Goal: Task Accomplishment & Management: Use online tool/utility

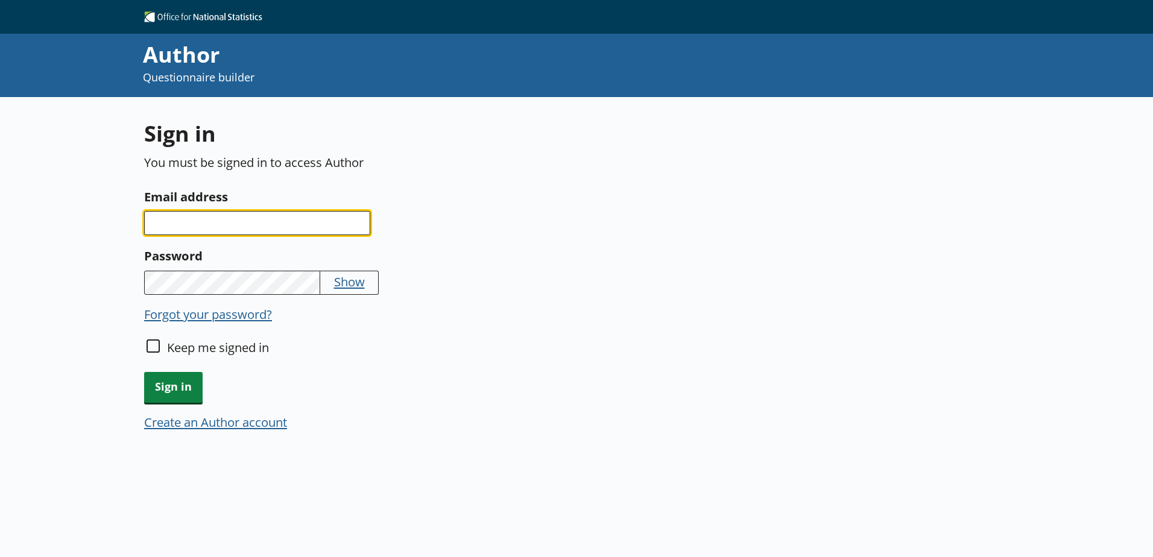
click at [227, 234] on input "Email address" at bounding box center [257, 223] width 226 height 24
type input "[PERSON_NAME][EMAIL_ADDRESS][PERSON_NAME][DOMAIN_NAME]"
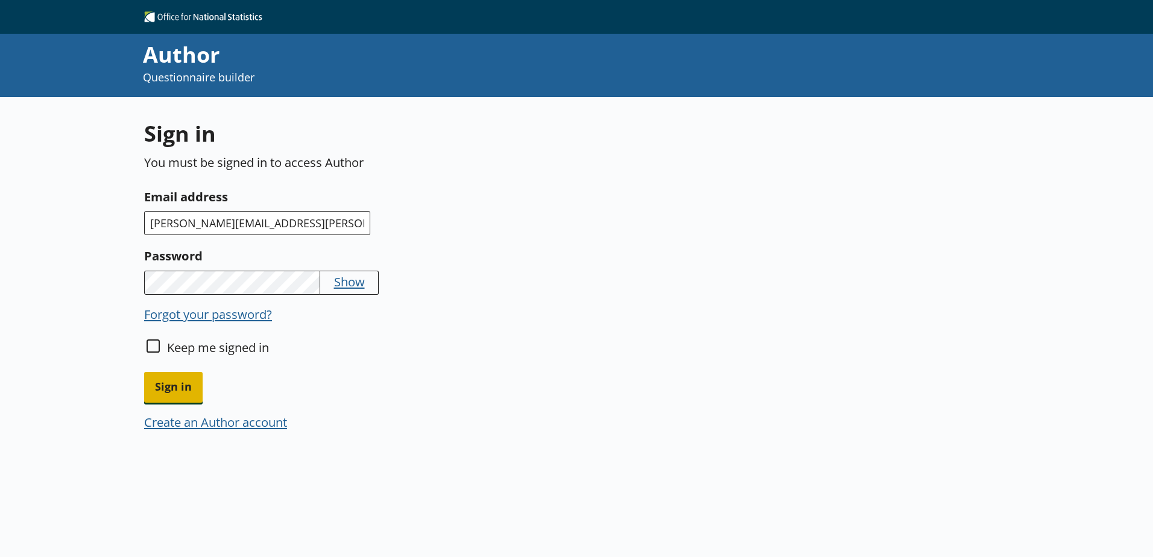
click at [178, 387] on span "Sign in" at bounding box center [173, 387] width 59 height 31
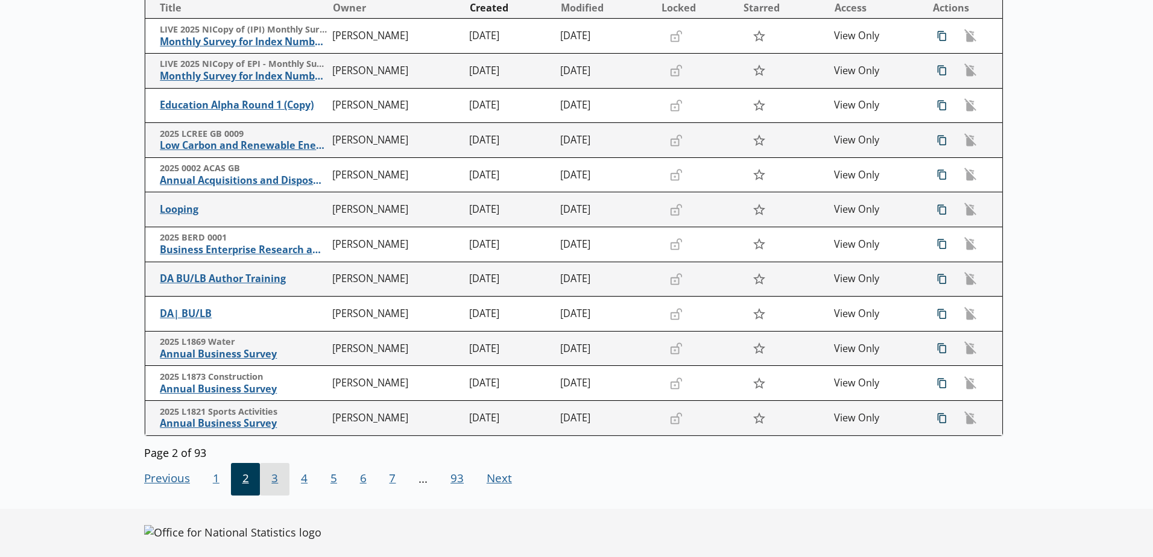
scroll to position [215, 0]
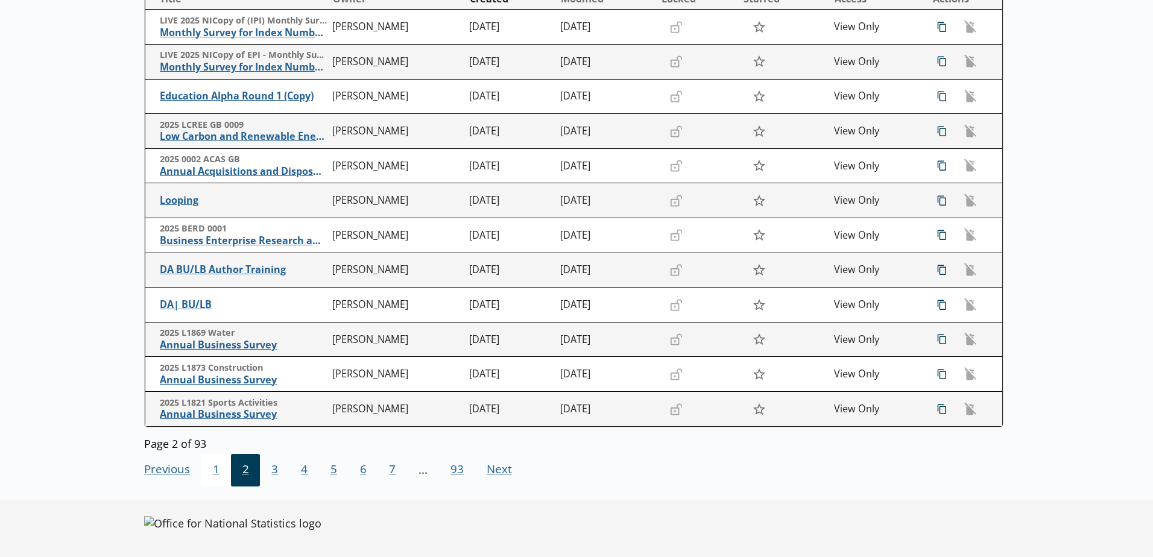
click at [210, 476] on span "1" at bounding box center [216, 470] width 30 height 33
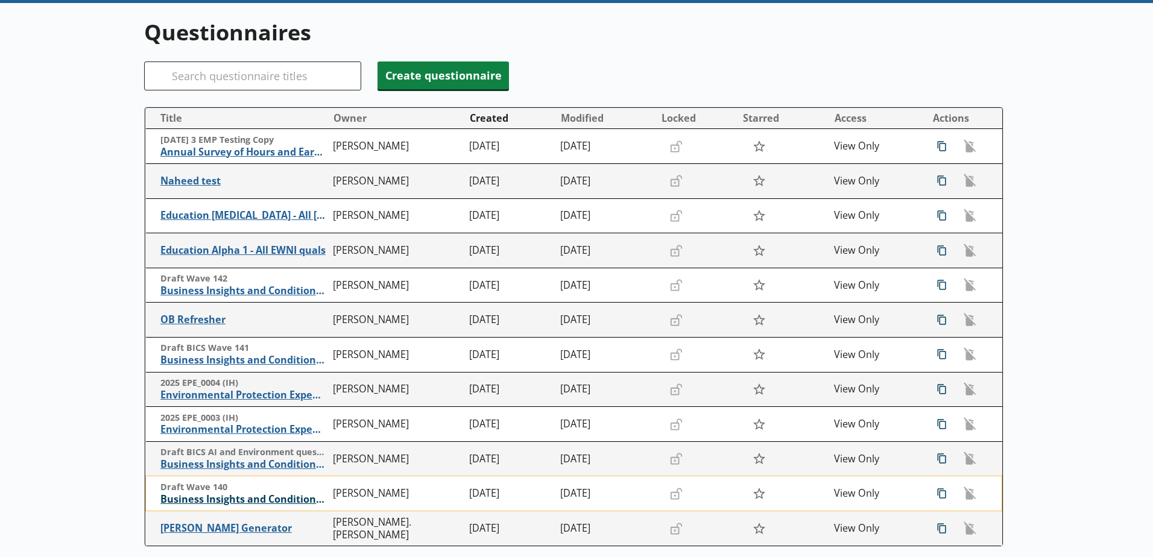
scroll to position [154, 0]
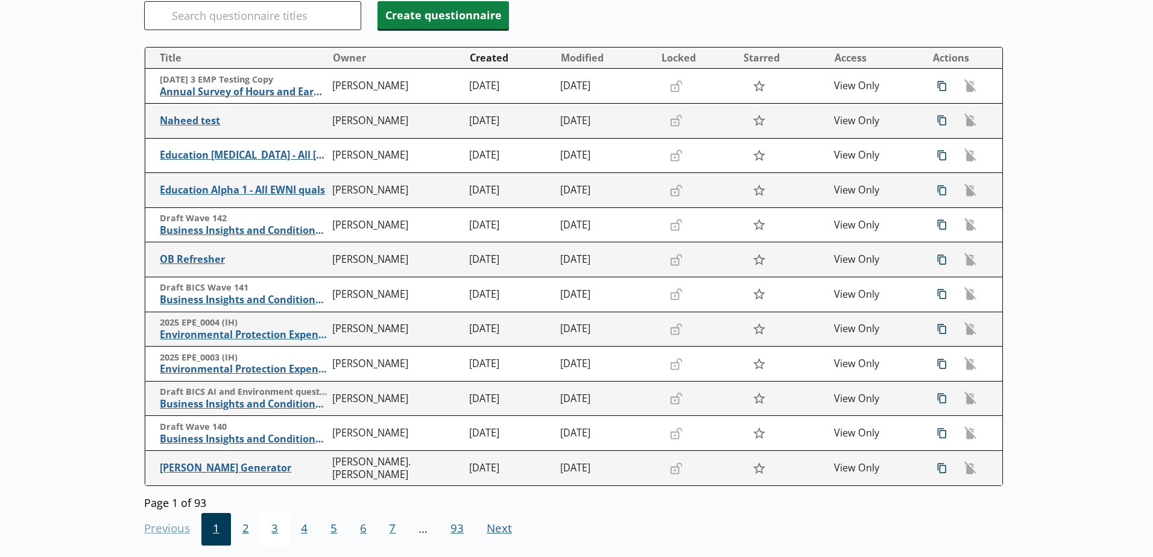
click at [279, 530] on span "3" at bounding box center [275, 529] width 30 height 33
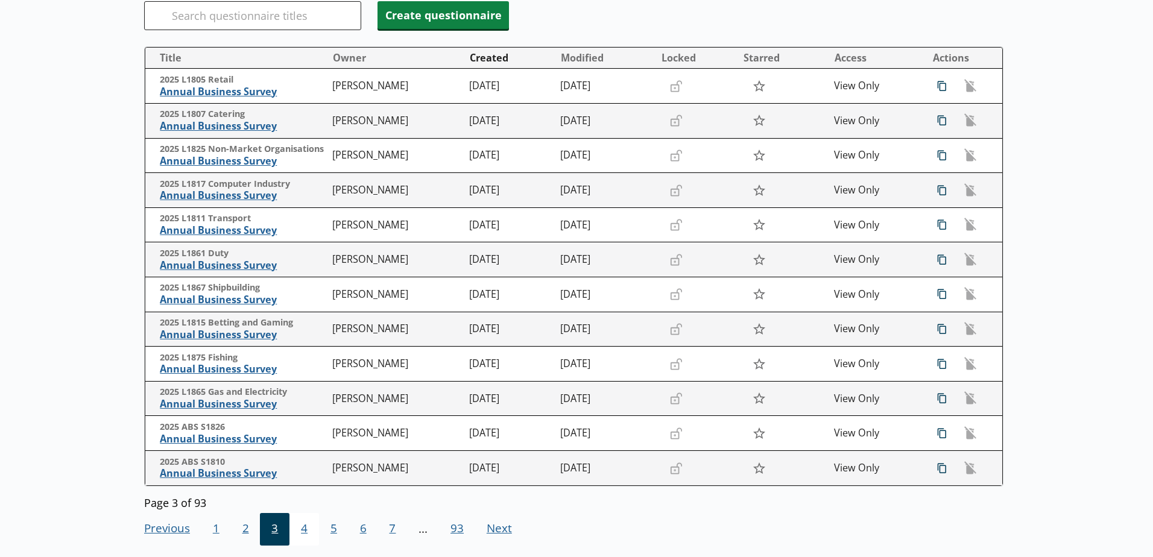
click at [297, 531] on span "4" at bounding box center [304, 529] width 30 height 33
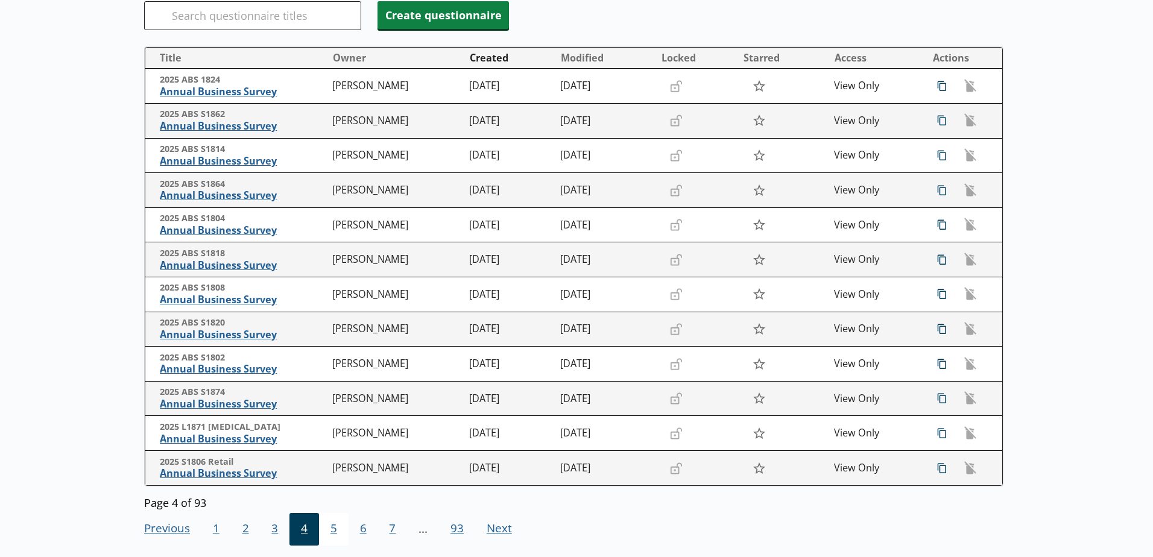
click at [327, 529] on span "5" at bounding box center [334, 529] width 30 height 33
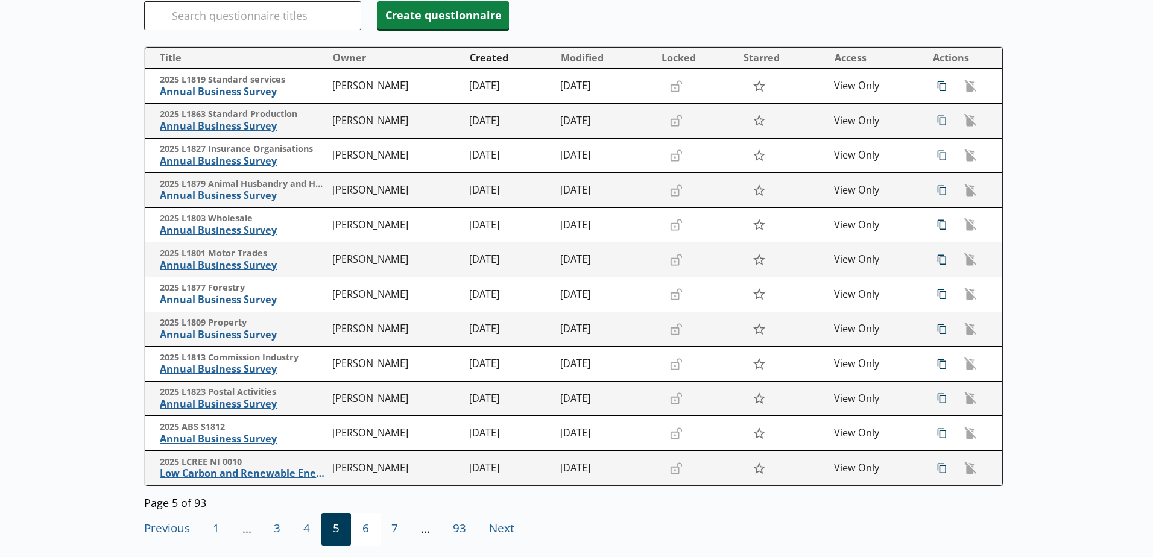
click at [375, 532] on span "6" at bounding box center [366, 529] width 30 height 33
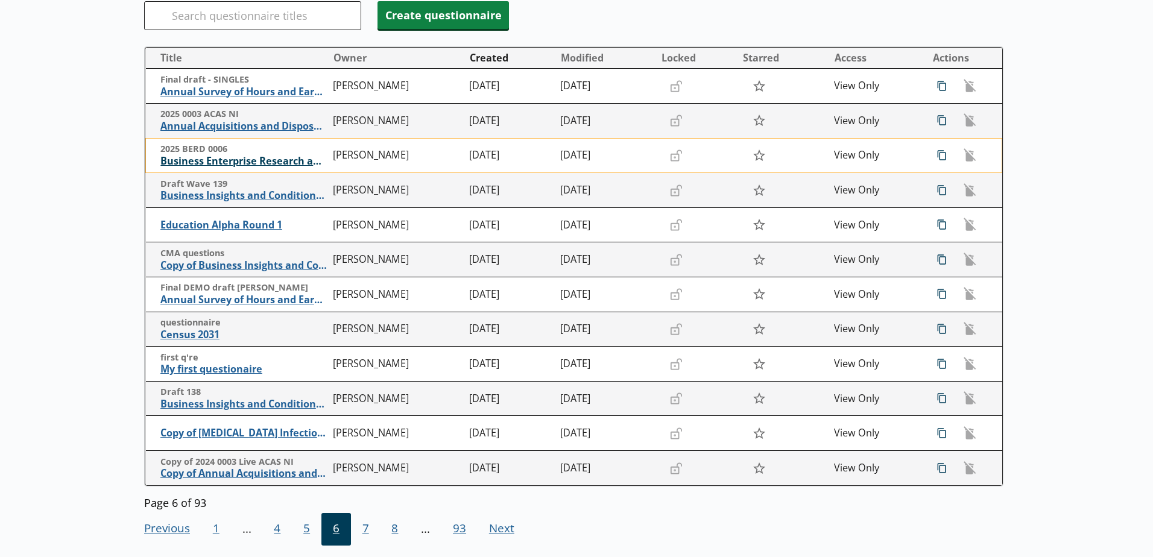
click at [275, 164] on span "Business Enterprise Research and Development" at bounding box center [243, 161] width 166 height 13
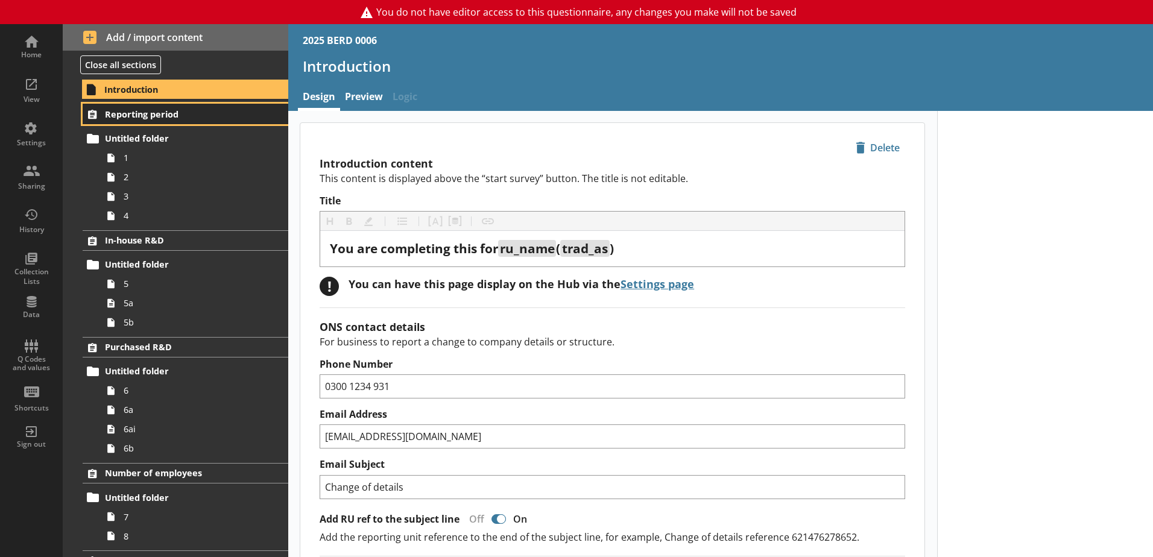
click at [112, 112] on span "Reporting period" at bounding box center [179, 114] width 148 height 11
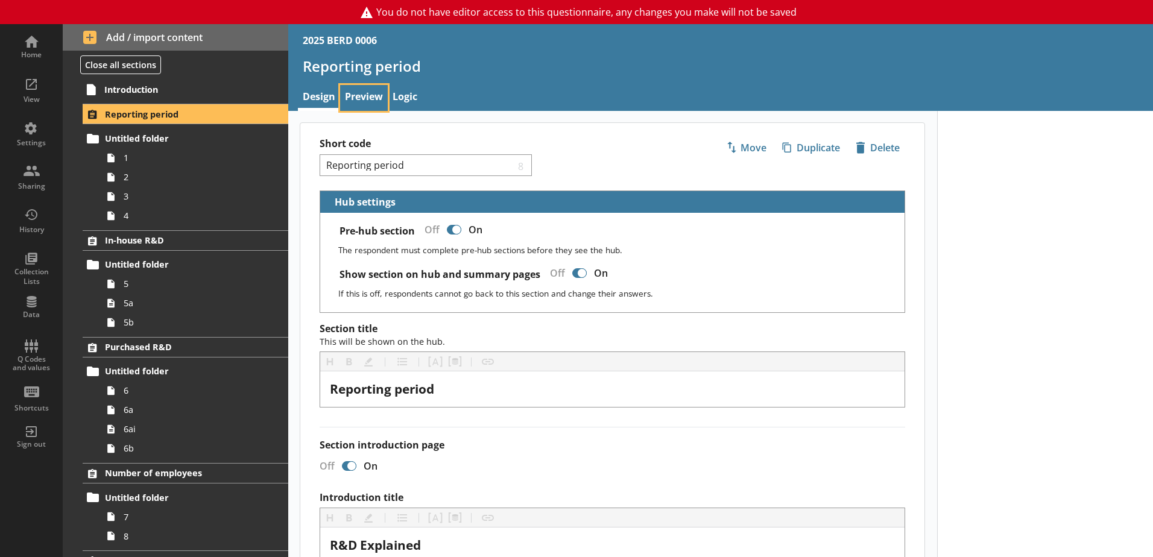
click at [366, 93] on link "Preview" at bounding box center [364, 98] width 48 height 26
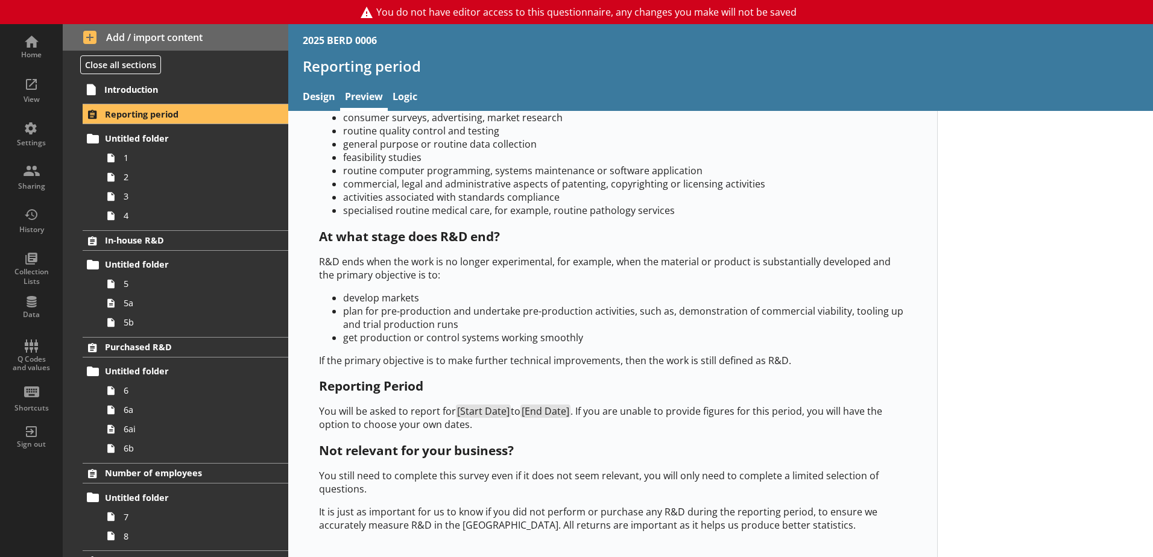
scroll to position [682, 0]
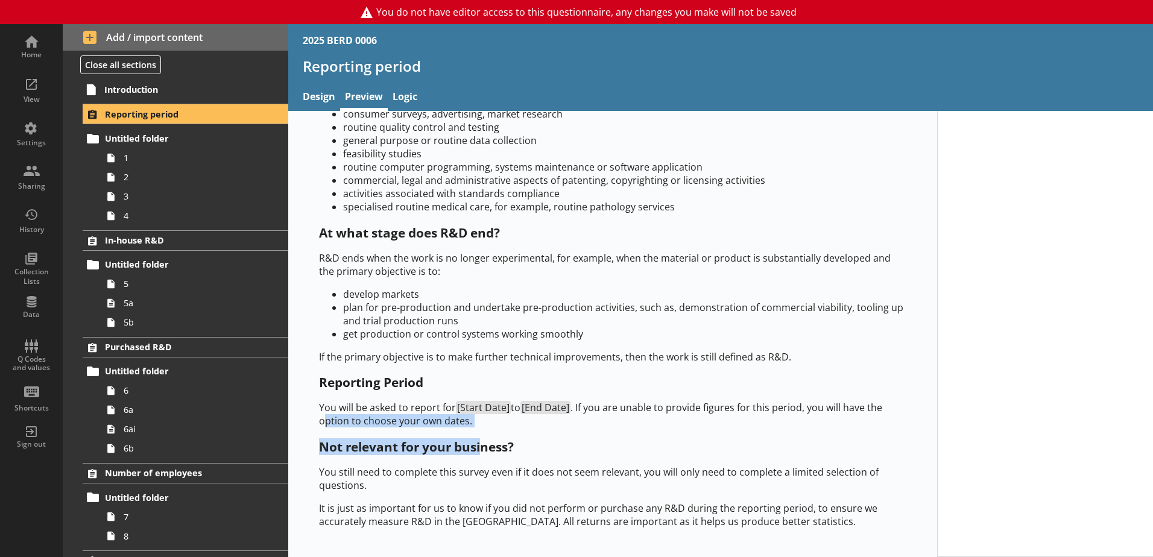
drag, startPoint x: 483, startPoint y: 432, endPoint x: 325, endPoint y: 419, distance: 158.6
click at [325, 419] on div "This page contains some basic guidelines to help define and measure R&D for the…" at bounding box center [612, 11] width 587 height 1036
click at [512, 434] on div "This page contains some basic guidelines to help define and measure R&D for the…" at bounding box center [612, 11] width 587 height 1036
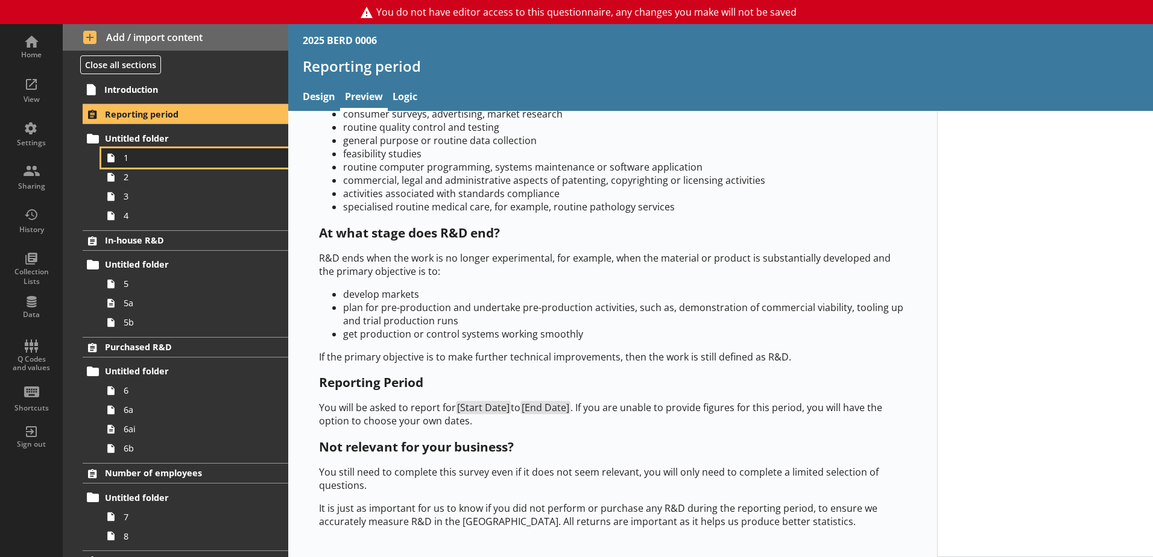
click at [121, 160] on link "1" at bounding box center [194, 157] width 187 height 19
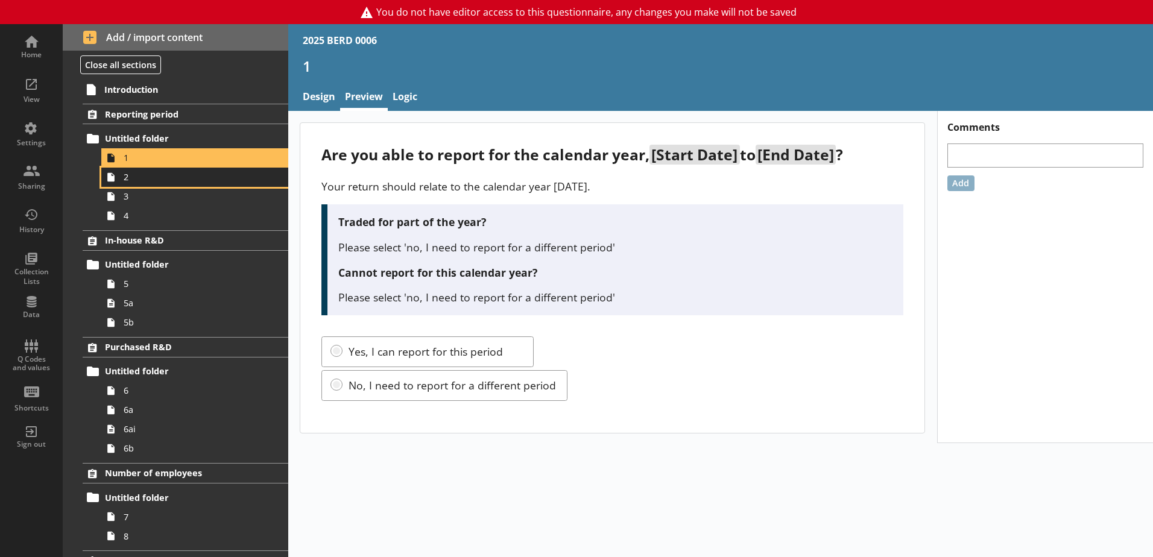
click at [124, 176] on span "2" at bounding box center [191, 176] width 134 height 11
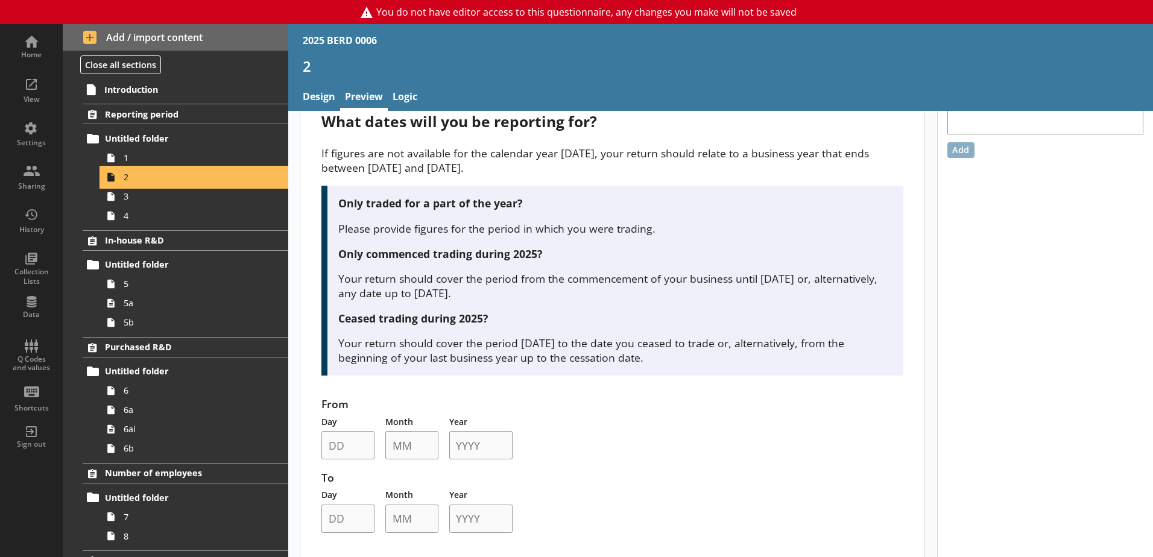
scroll to position [51, 0]
